Goal: Task Accomplishment & Management: Manage account settings

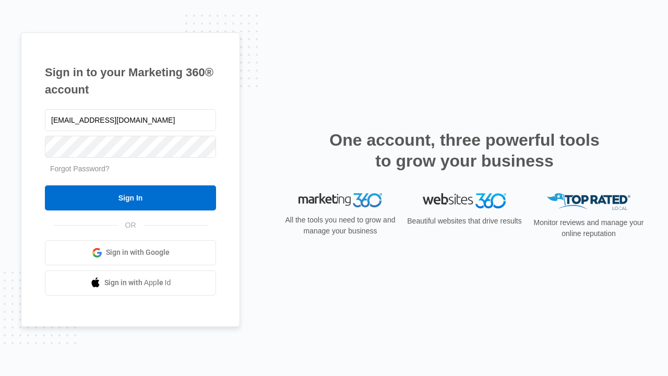
type input "dankie614@gmail.com"
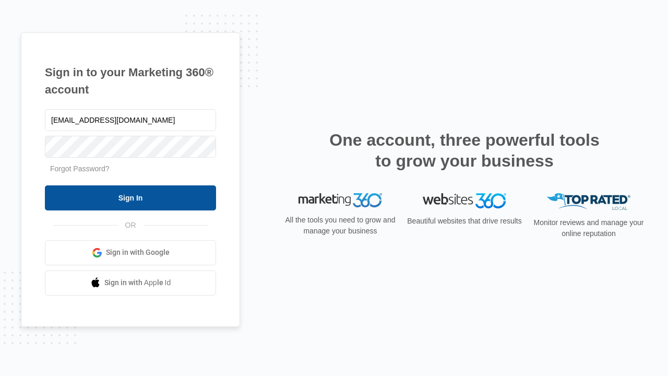
click at [130, 197] on input "Sign In" at bounding box center [130, 197] width 171 height 25
